Goal: Information Seeking & Learning: Learn about a topic

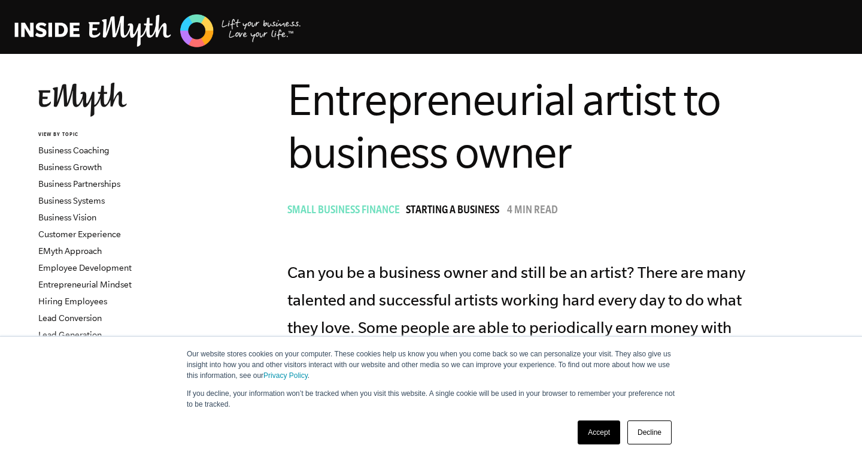
click at [639, 426] on link "Decline" at bounding box center [649, 432] width 44 height 24
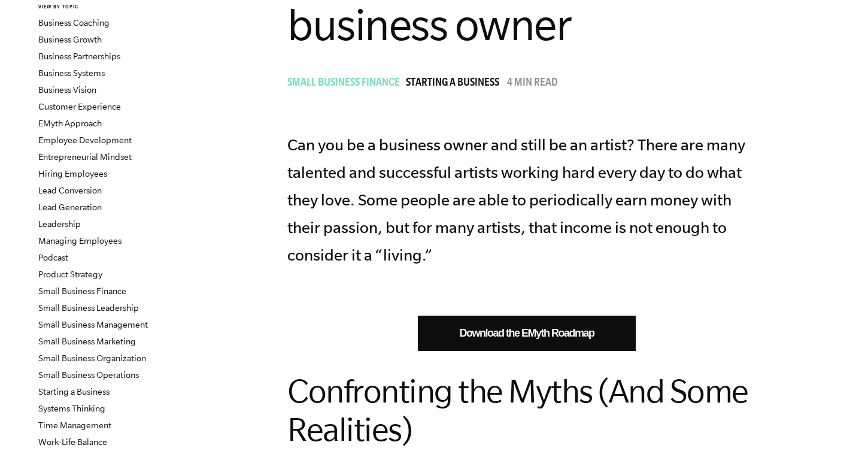
scroll to position [142, 0]
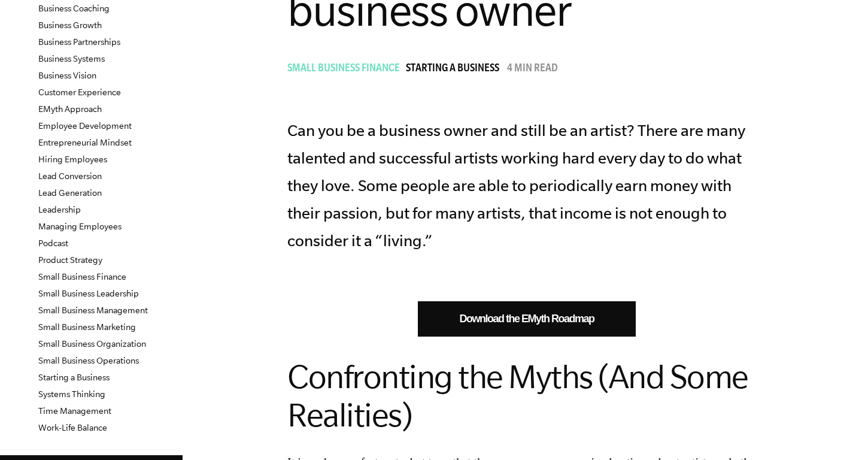
click at [581, 207] on p "Can you be a business owner and still be an artist? There are many talented and…" at bounding box center [526, 186] width 479 height 138
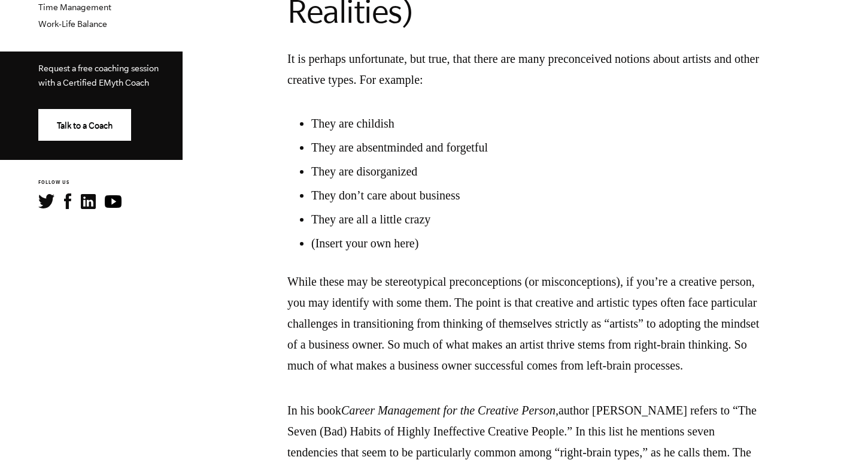
scroll to position [547, 0]
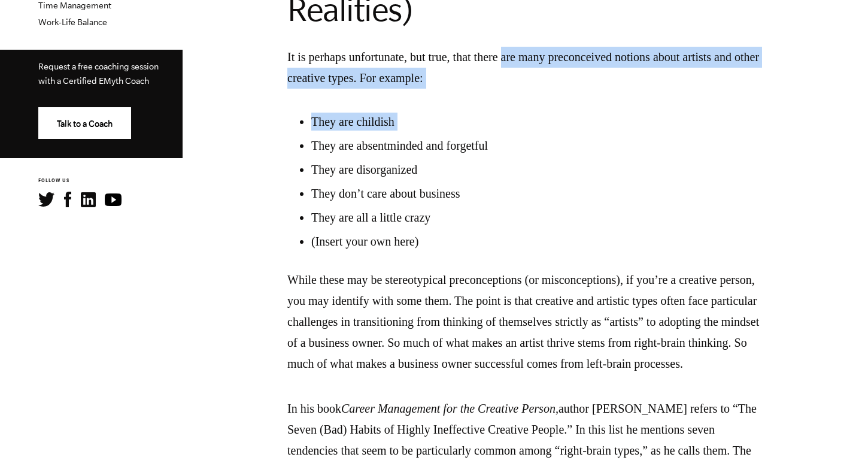
drag, startPoint x: 531, startPoint y: 56, endPoint x: 532, endPoint y: 136, distance: 80.2
click at [532, 136] on ul "They are childish They are absentminded and forgetful They are disorganized The…" at bounding box center [526, 182] width 479 height 138
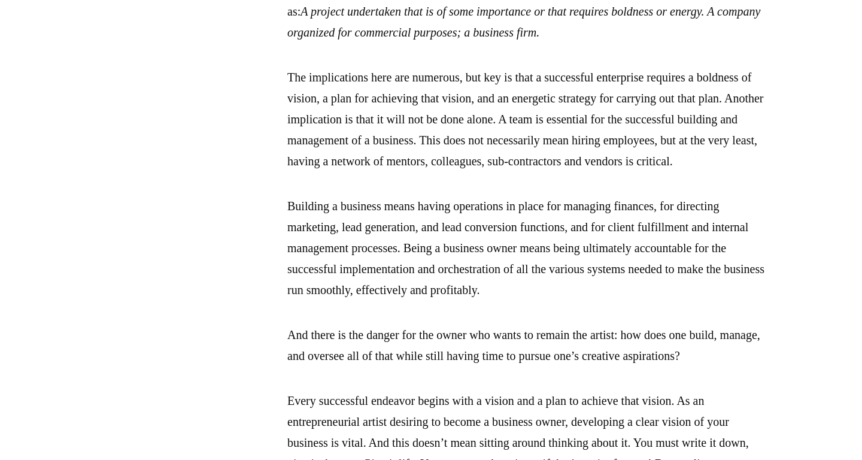
scroll to position [1415, 0]
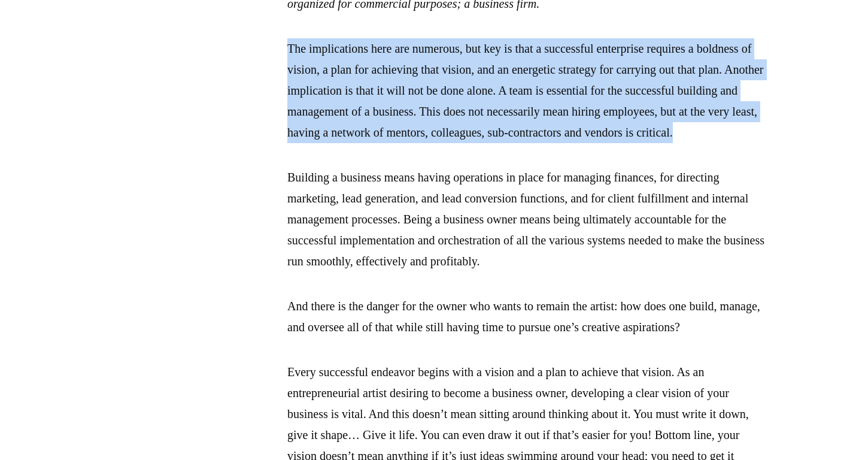
drag, startPoint x: 567, startPoint y: 80, endPoint x: 577, endPoint y: 224, distance: 144.1
click at [577, 225] on div "Download the EMyth Roadmap Confronting the Myths (And Some Realities) It is per…" at bounding box center [526, 51] width 479 height 2070
click at [577, 143] on p "The implications here are numerous, but key is that a successful enterprise req…" at bounding box center [526, 90] width 479 height 105
drag, startPoint x: 552, startPoint y: 212, endPoint x: 554, endPoint y: 89, distance: 122.8
click at [555, 89] on div "Download the EMyth Roadmap Confronting the Myths (And Some Realities) It is per…" at bounding box center [526, 51] width 479 height 2070
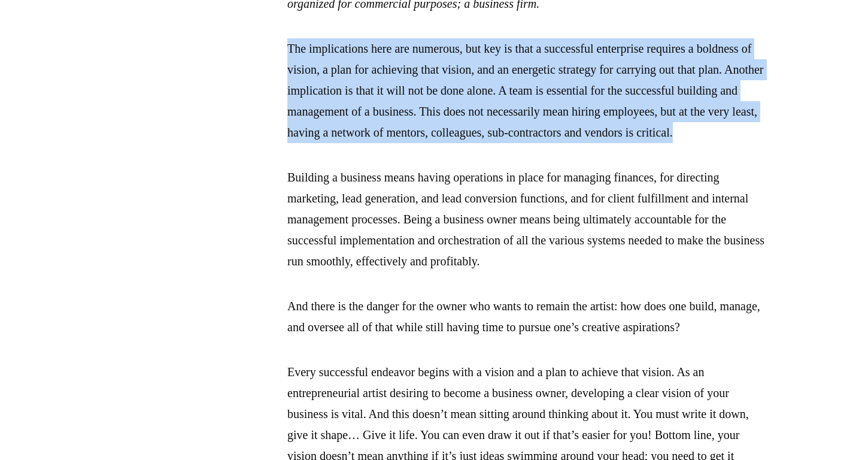
click at [554, 89] on div "Download the EMyth Roadmap Confronting the Myths (And Some Realities) It is per…" at bounding box center [526, 51] width 479 height 2070
drag, startPoint x: 554, startPoint y: 89, endPoint x: 559, endPoint y: 232, distance: 142.6
click at [560, 233] on div "Download the EMyth Roadmap Confronting the Myths (And Some Realities) It is per…" at bounding box center [526, 51] width 479 height 2070
click at [559, 232] on div "Download the EMyth Roadmap Confronting the Myths (And Some Realities) It is per…" at bounding box center [526, 51] width 479 height 2070
drag, startPoint x: 559, startPoint y: 232, endPoint x: 577, endPoint y: 98, distance: 135.2
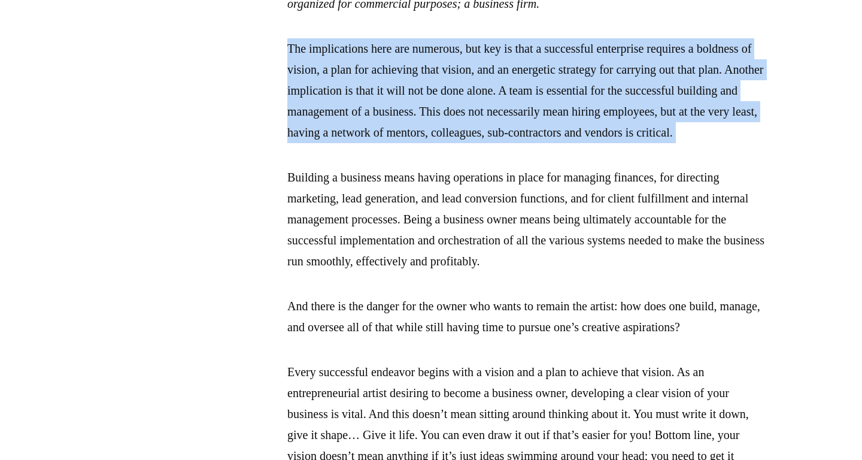
click at [577, 98] on div "Download the EMyth Roadmap Confronting the Myths (And Some Realities) It is per…" at bounding box center [526, 51] width 479 height 2070
click at [578, 96] on div "Download the EMyth Roadmap Confronting the Myths (And Some Realities) It is per…" at bounding box center [526, 51] width 479 height 2070
drag, startPoint x: 578, startPoint y: 96, endPoint x: 578, endPoint y: 222, distance: 126.3
click at [578, 222] on div "Download the EMyth Roadmap Confronting the Myths (And Some Realities) It is per…" at bounding box center [526, 51] width 479 height 2070
click at [578, 143] on p "The implications here are numerous, but key is that a successful enterprise req…" at bounding box center [526, 90] width 479 height 105
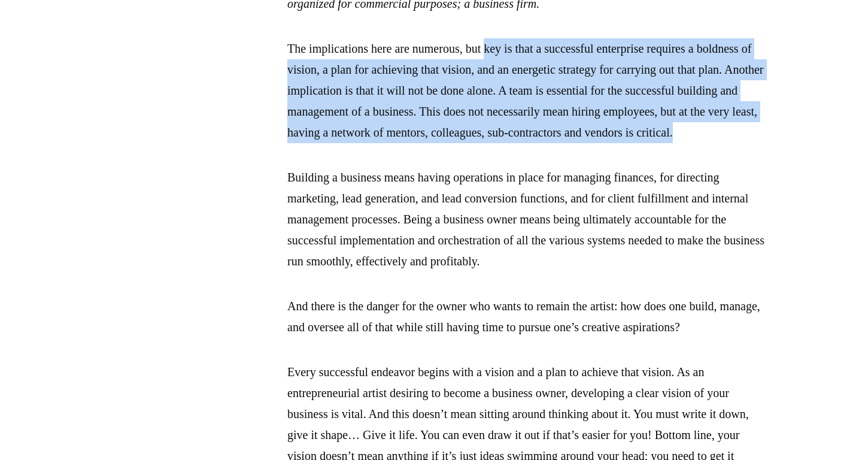
drag, startPoint x: 578, startPoint y: 223, endPoint x: 506, endPoint y: 103, distance: 140.2
click at [506, 103] on p "The implications here are numerous, but key is that a successful enterprise req…" at bounding box center [526, 90] width 479 height 105
click at [507, 102] on p "The implications here are numerous, but key is that a successful enterprise req…" at bounding box center [526, 90] width 479 height 105
drag, startPoint x: 507, startPoint y: 99, endPoint x: 521, endPoint y: 213, distance: 115.3
click at [521, 213] on div "Download the EMyth Roadmap Confronting the Myths (And Some Realities) It is per…" at bounding box center [526, 51] width 479 height 2070
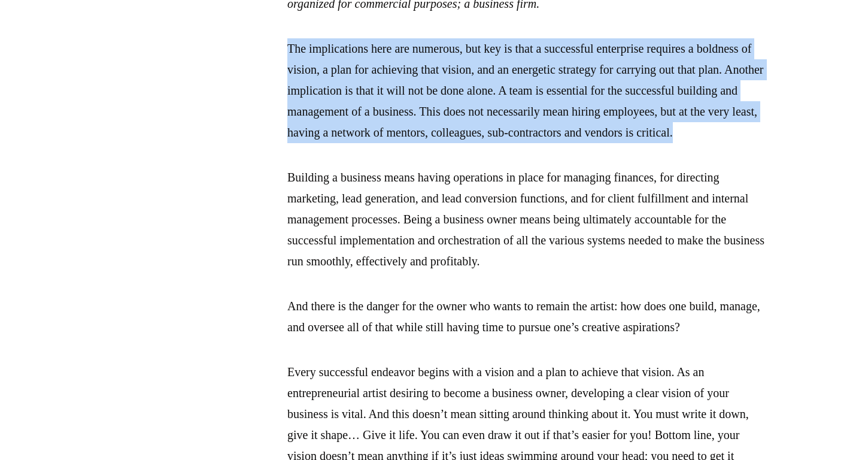
click at [521, 143] on p "The implications here are numerous, but key is that a successful enterprise req…" at bounding box center [526, 90] width 479 height 105
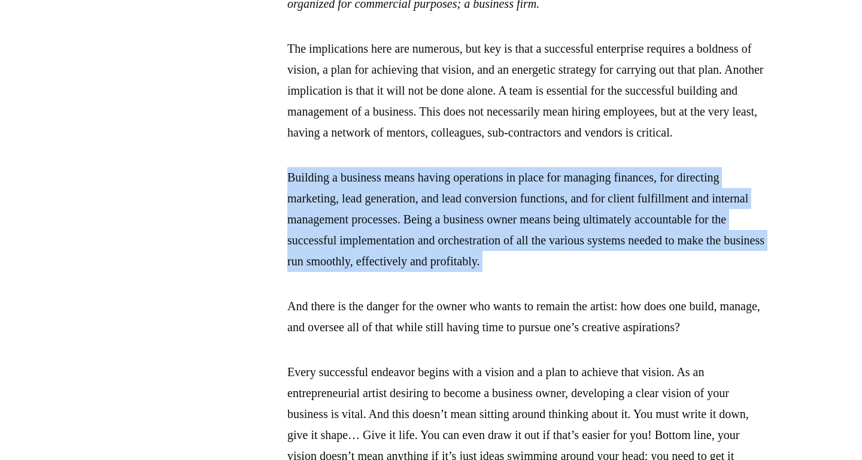
drag, startPoint x: 521, startPoint y: 213, endPoint x: 578, endPoint y: 378, distance: 174.0
click at [578, 378] on div "Download the EMyth Roadmap Confronting the Myths (And Some Realities) It is per…" at bounding box center [526, 51] width 479 height 2070
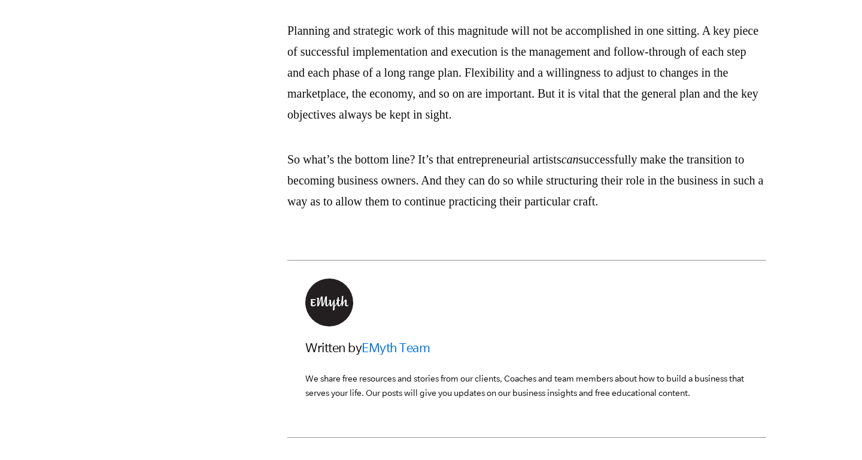
scroll to position [2222, 0]
